Goal: Task Accomplishment & Management: Complete application form

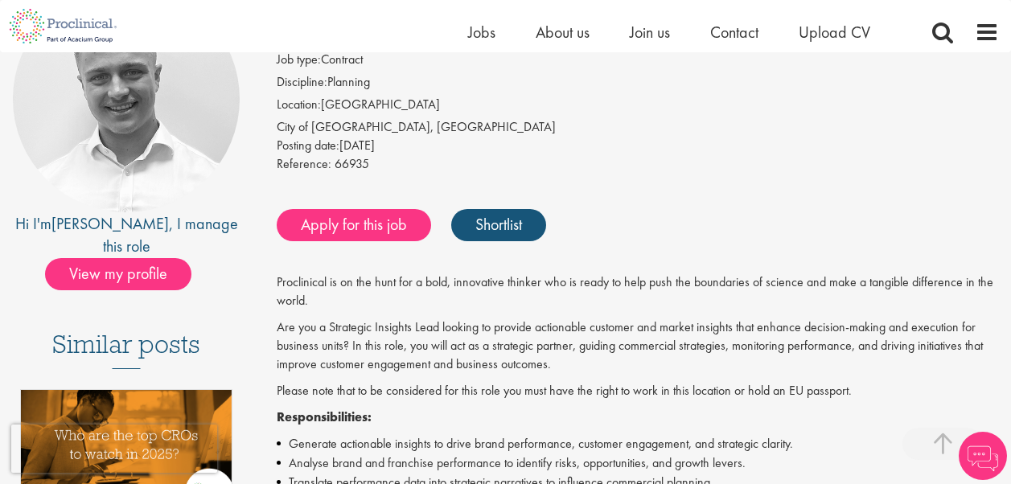
scroll to position [257, 0]
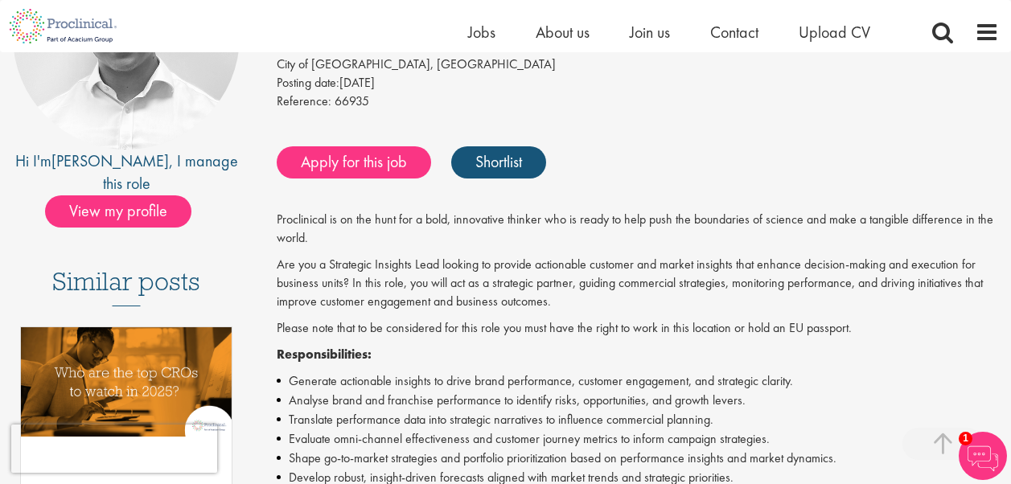
click at [667, 109] on div "Reference: 66935" at bounding box center [638, 103] width 722 height 23
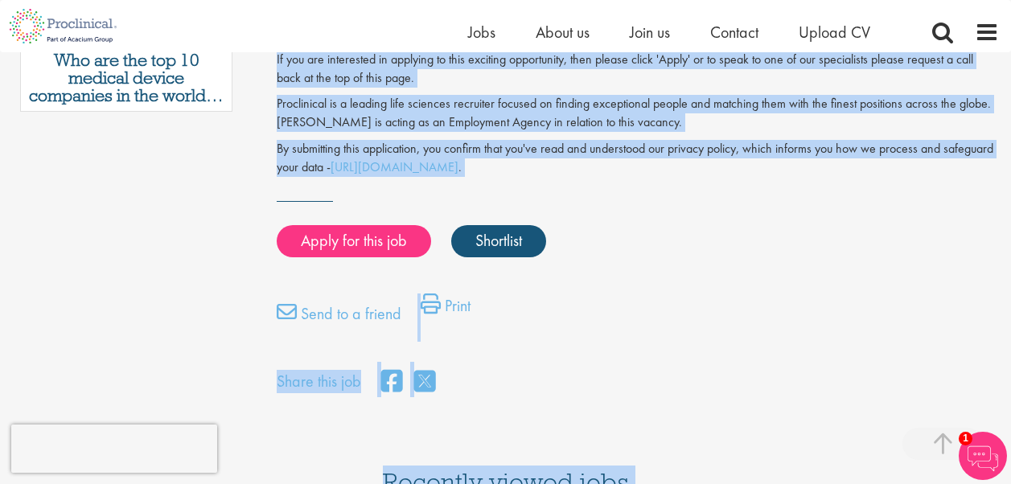
scroll to position [1171, 0]
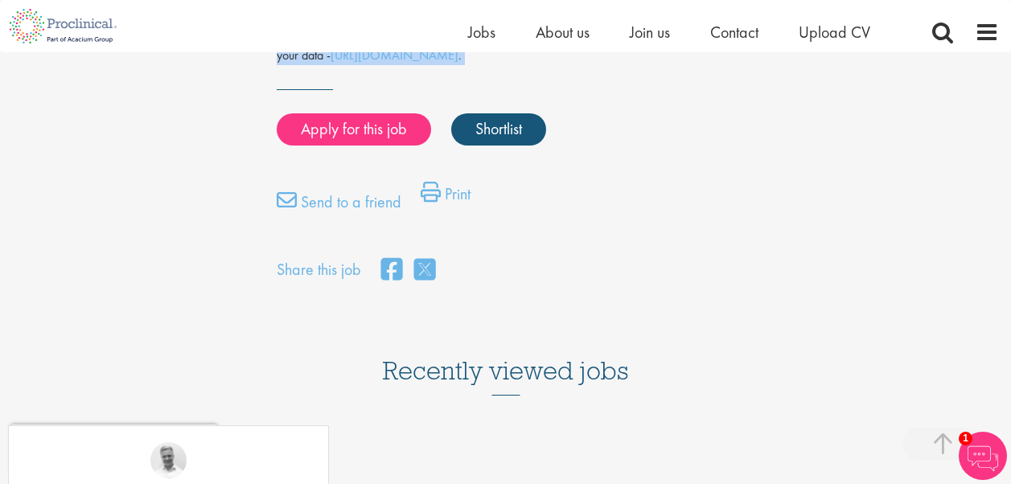
drag, startPoint x: 281, startPoint y: 207, endPoint x: 391, endPoint y: 89, distance: 161.0
copy div "Strategic Insights Lead Salary: Highly Competitive Job type: Contract Disciplin…"
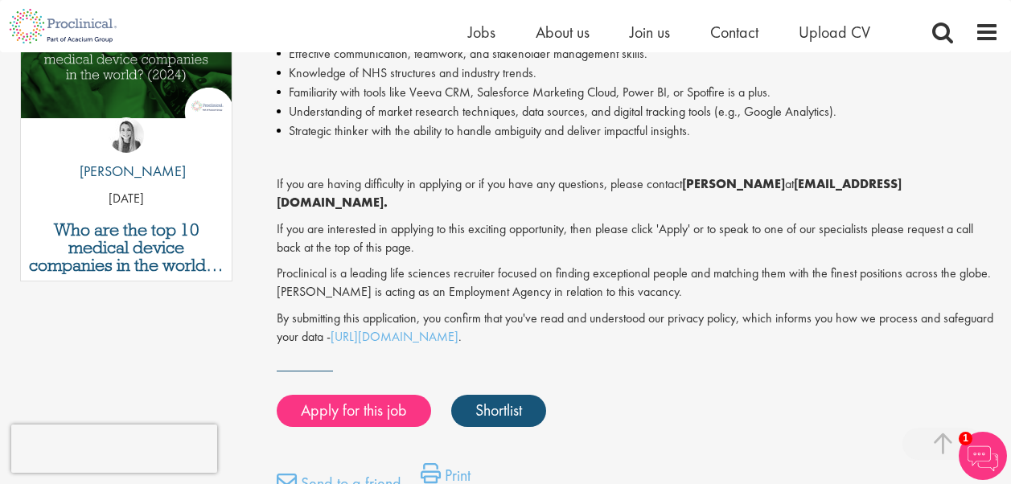
scroll to position [997, 0]
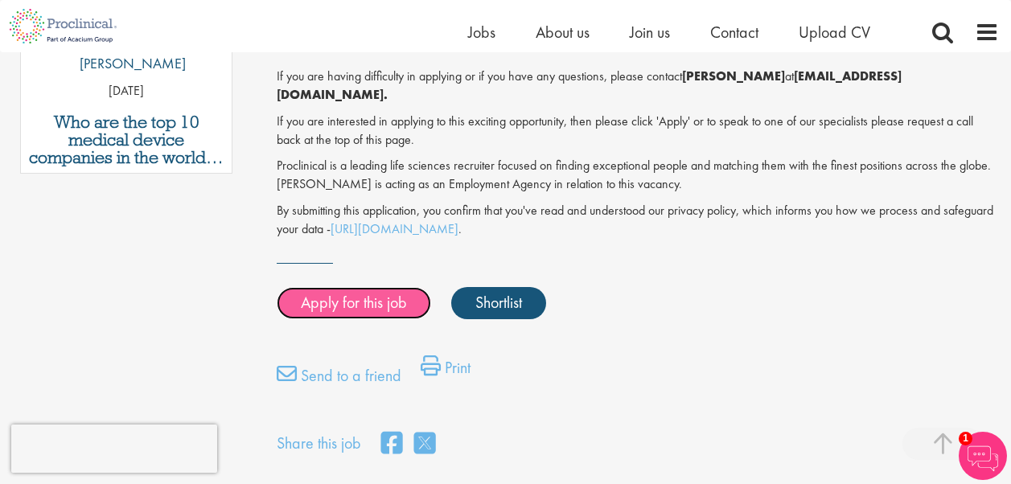
click at [376, 287] on link "Apply for this job" at bounding box center [354, 303] width 154 height 32
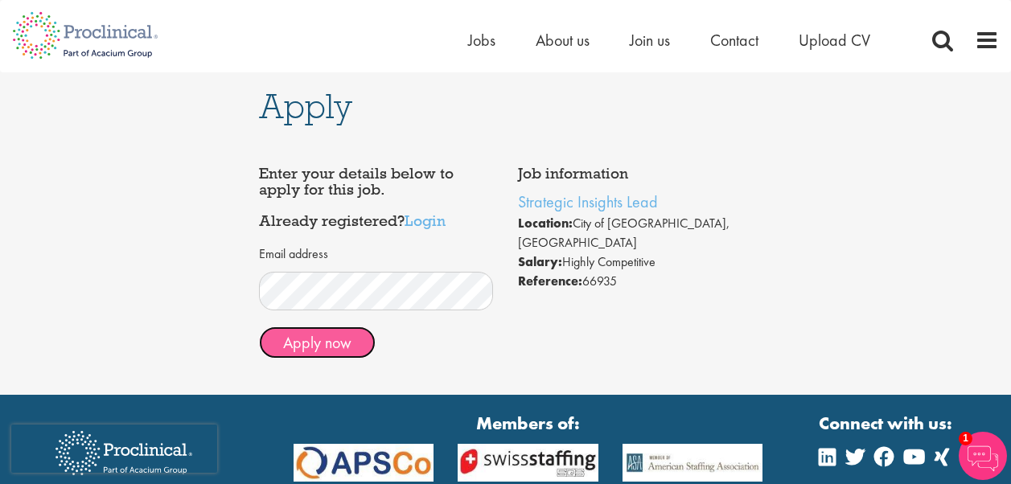
click at [344, 347] on button "Apply now" at bounding box center [317, 342] width 117 height 32
